Goal: Information Seeking & Learning: Learn about a topic

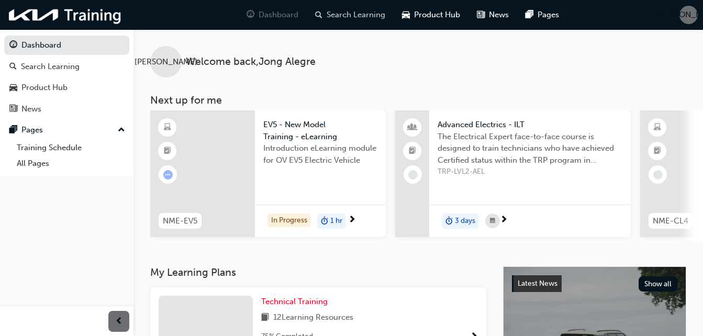
click at [346, 17] on span "Search Learning" at bounding box center [355, 15] width 59 height 12
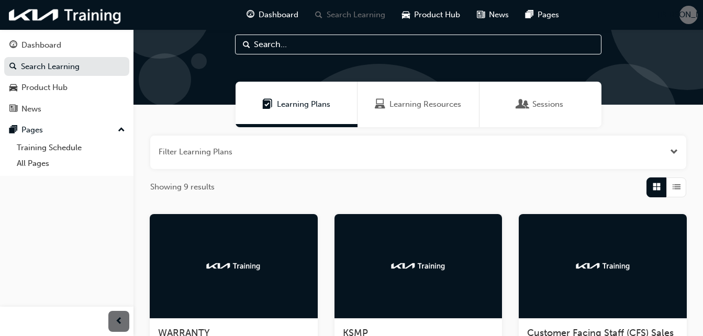
scroll to position [52, 0]
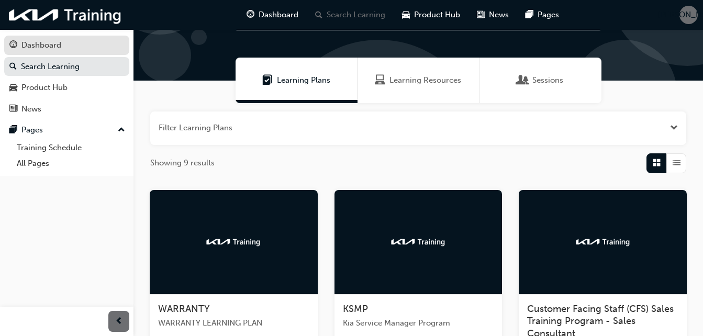
click at [42, 43] on div "Dashboard" at bounding box center [41, 45] width 40 height 12
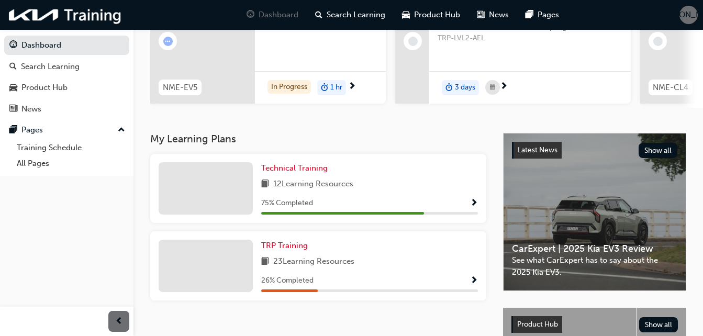
scroll to position [157, 0]
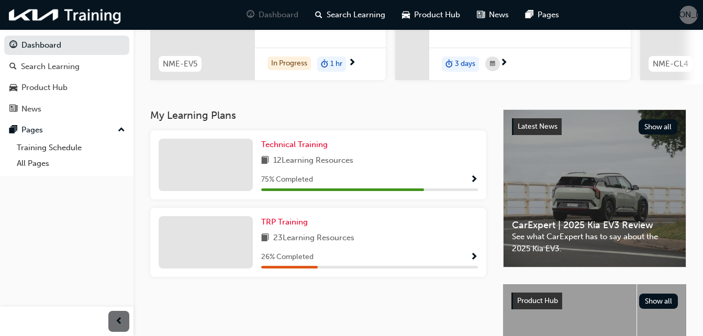
click at [332, 167] on span "12 Learning Resources" at bounding box center [313, 160] width 80 height 13
click at [471, 182] on span "Show Progress" at bounding box center [474, 179] width 8 height 9
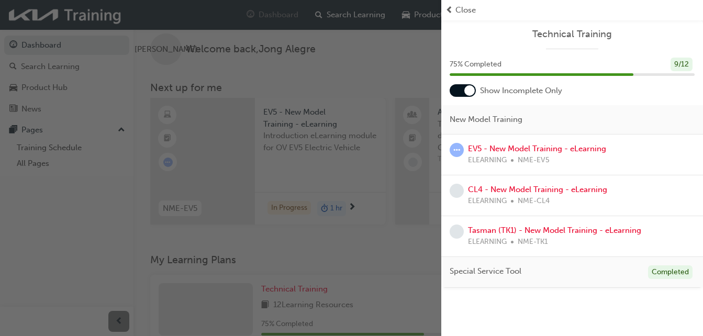
scroll to position [0, 0]
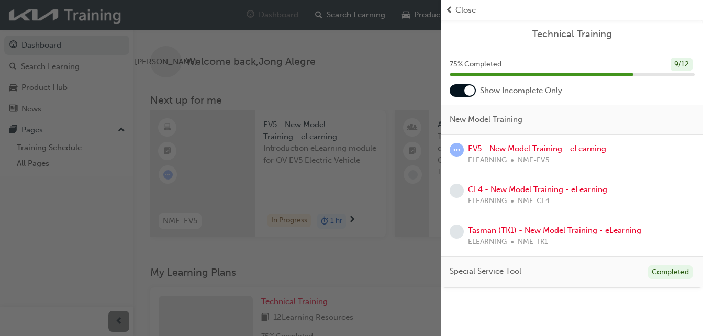
click at [456, 9] on span "Close" at bounding box center [465, 10] width 20 height 12
